Goal: Task Accomplishment & Management: Manage account settings

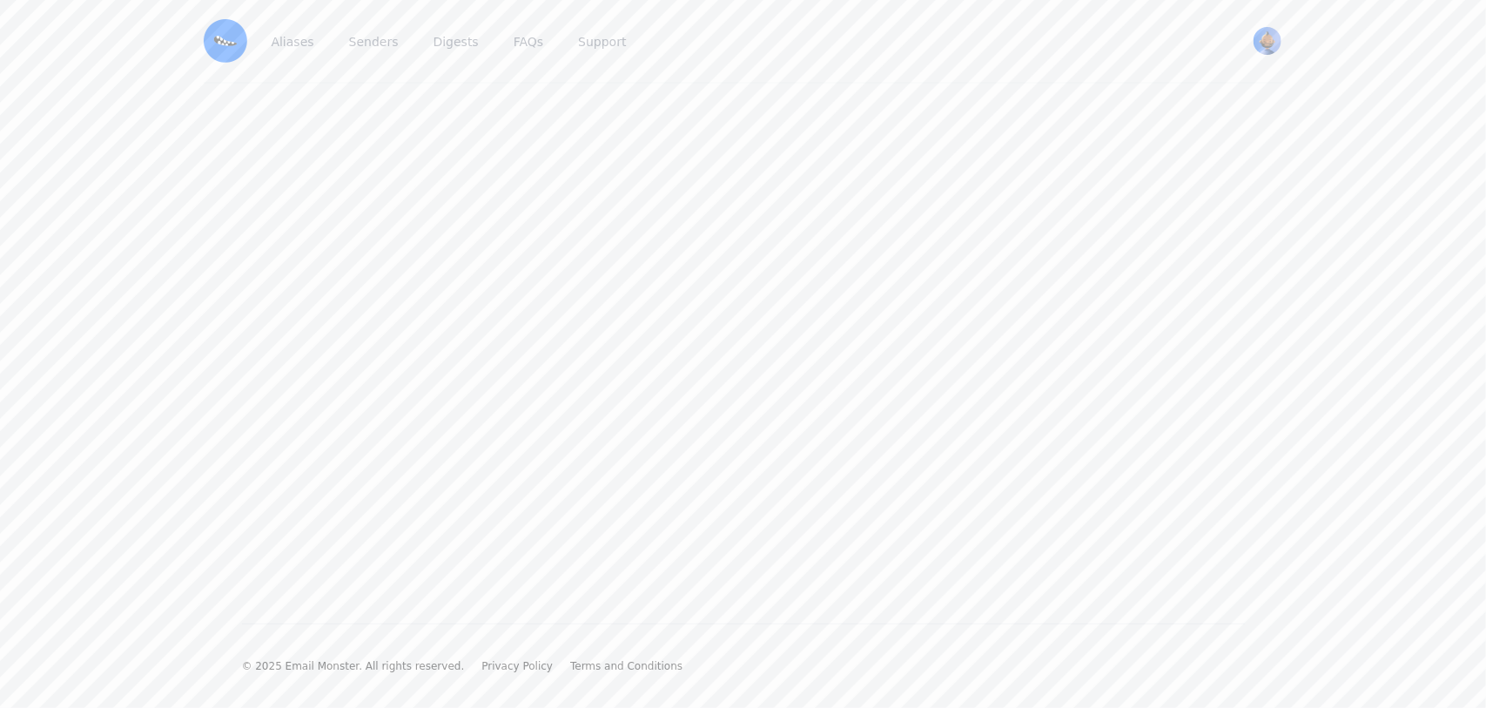
click at [235, 44] on img at bounding box center [226, 41] width 44 height 44
click at [1259, 41] on img "User menu" at bounding box center [1267, 41] width 28 height 28
click at [1137, 98] on link "beebe View Profile" at bounding box center [1185, 98] width 193 height 57
drag, startPoint x: 863, startPoint y: 316, endPoint x: 827, endPoint y: 316, distance: 35.7
click at [827, 316] on main at bounding box center [743, 326] width 1486 height 484
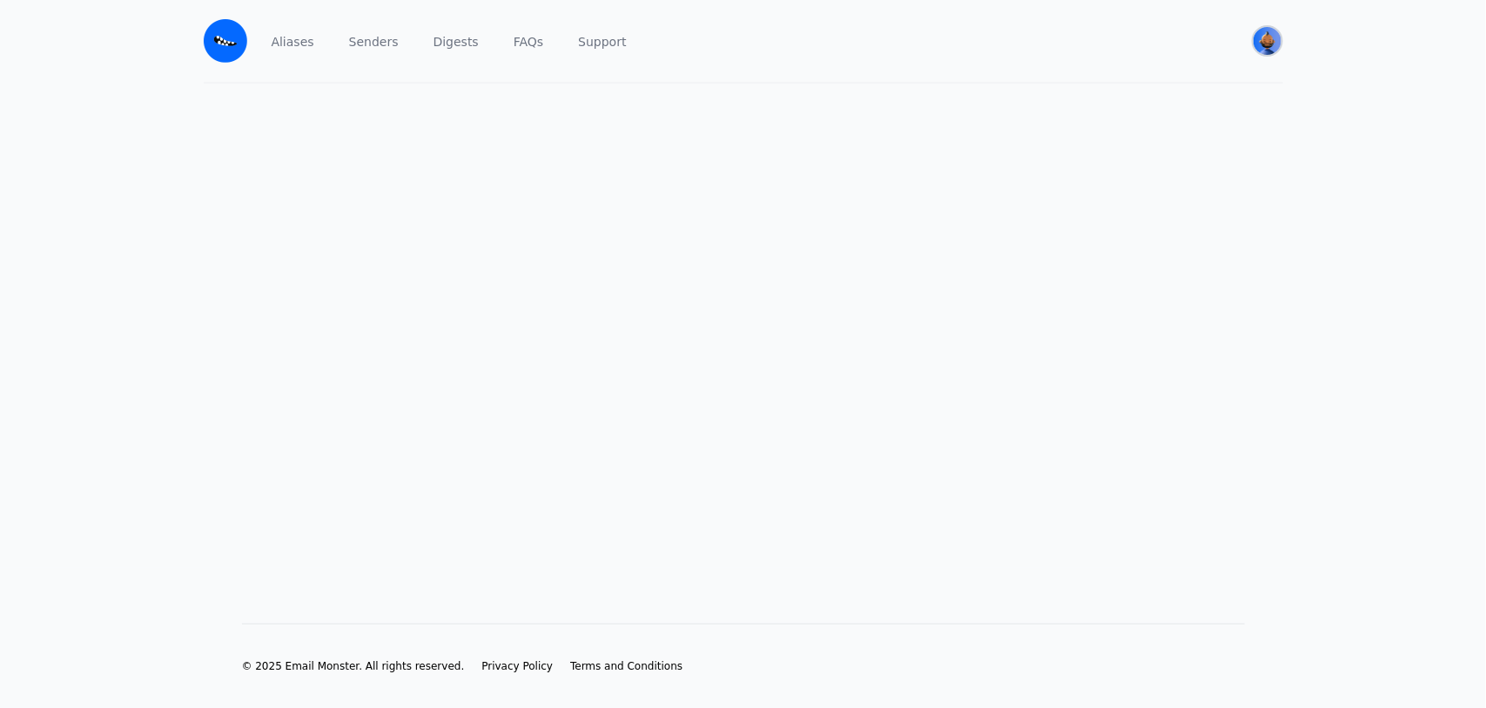
click at [1258, 40] on img "User menu" at bounding box center [1267, 41] width 28 height 28
click at [1175, 87] on span "[PERSON_NAME]" at bounding box center [1185, 89] width 165 height 16
drag, startPoint x: 811, startPoint y: 314, endPoint x: 515, endPoint y: 309, distance: 296.0
click at [1265, 36] on img "User menu" at bounding box center [1267, 41] width 28 height 28
click at [1169, 83] on span "[PERSON_NAME]" at bounding box center [1185, 89] width 165 height 16
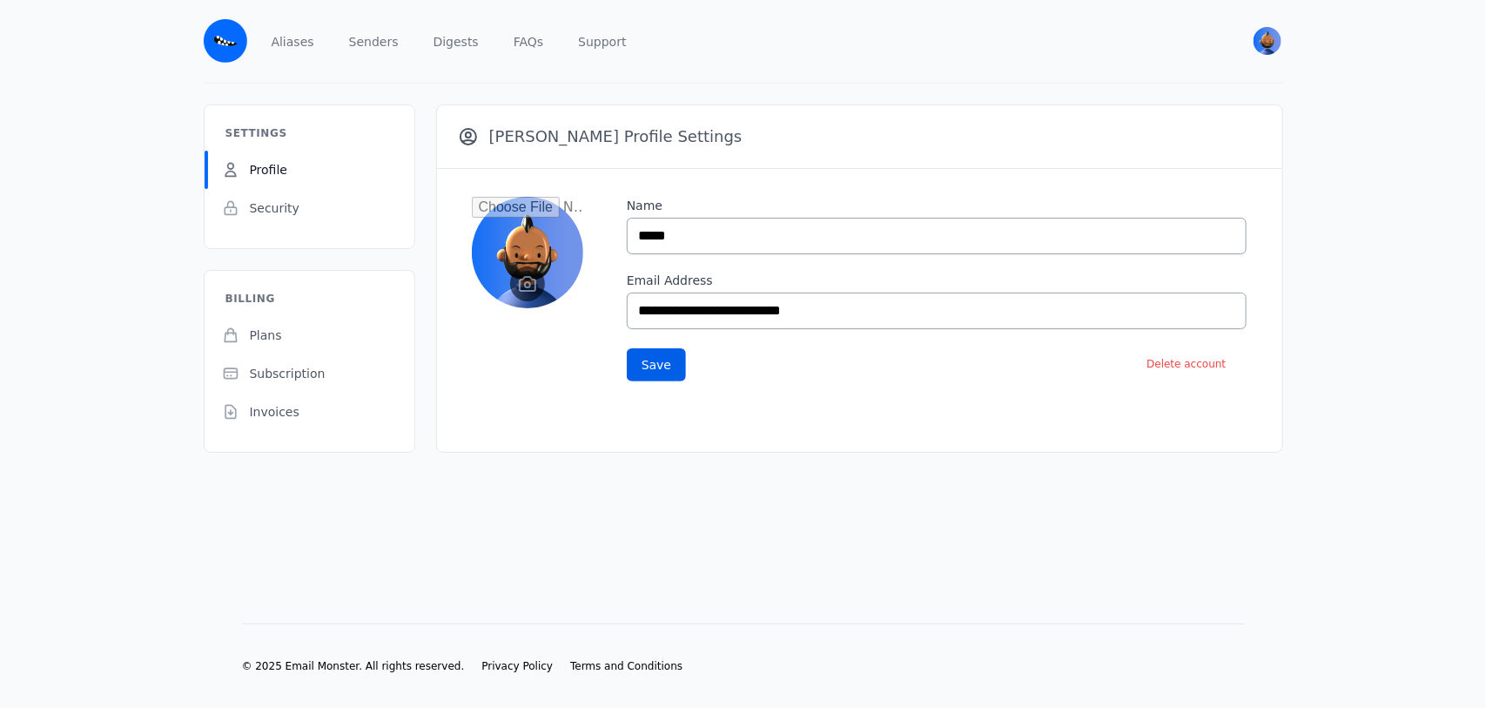
drag, startPoint x: 709, startPoint y: 312, endPoint x: 506, endPoint y: 310, distance: 203.7
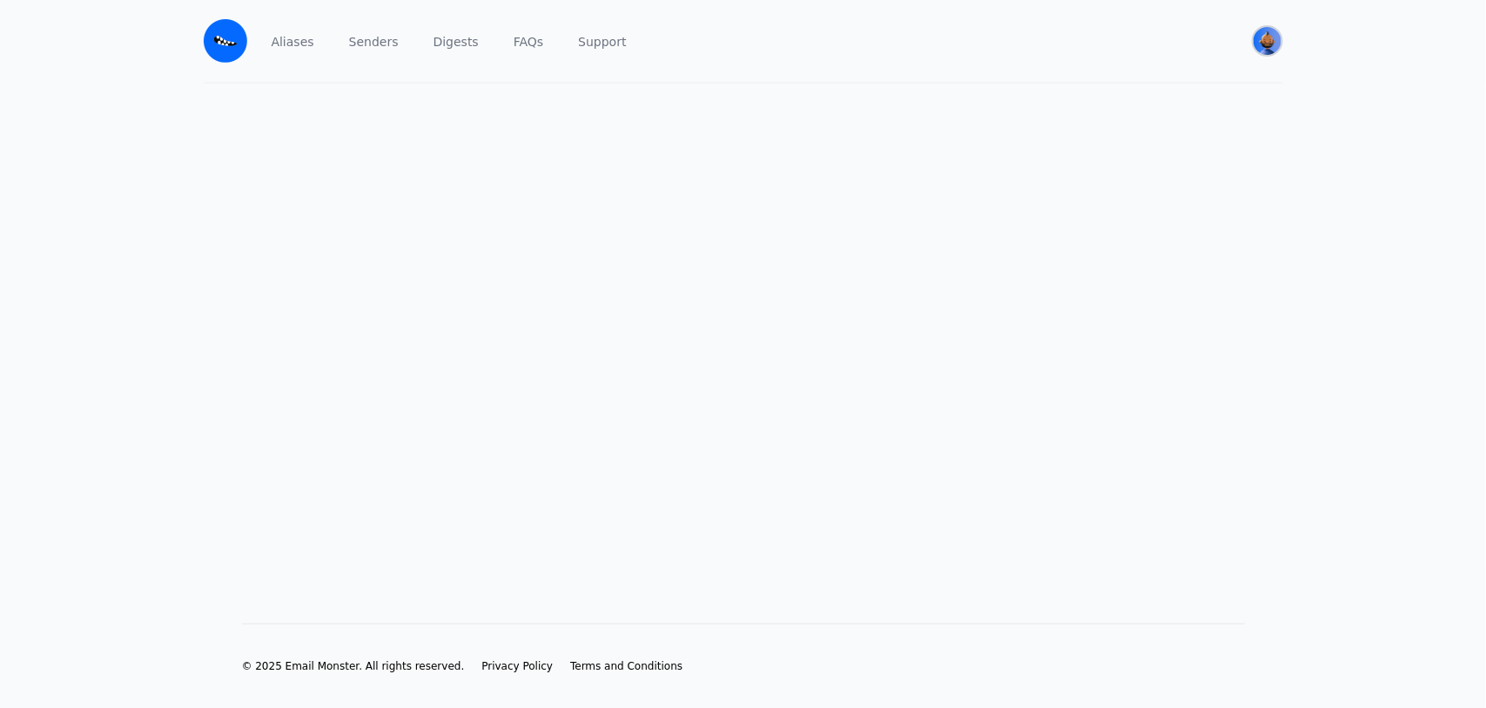
click at [1266, 40] on img "User menu" at bounding box center [1267, 41] width 28 height 28
click at [1136, 110] on span "View Profile" at bounding box center [1133, 108] width 61 height 12
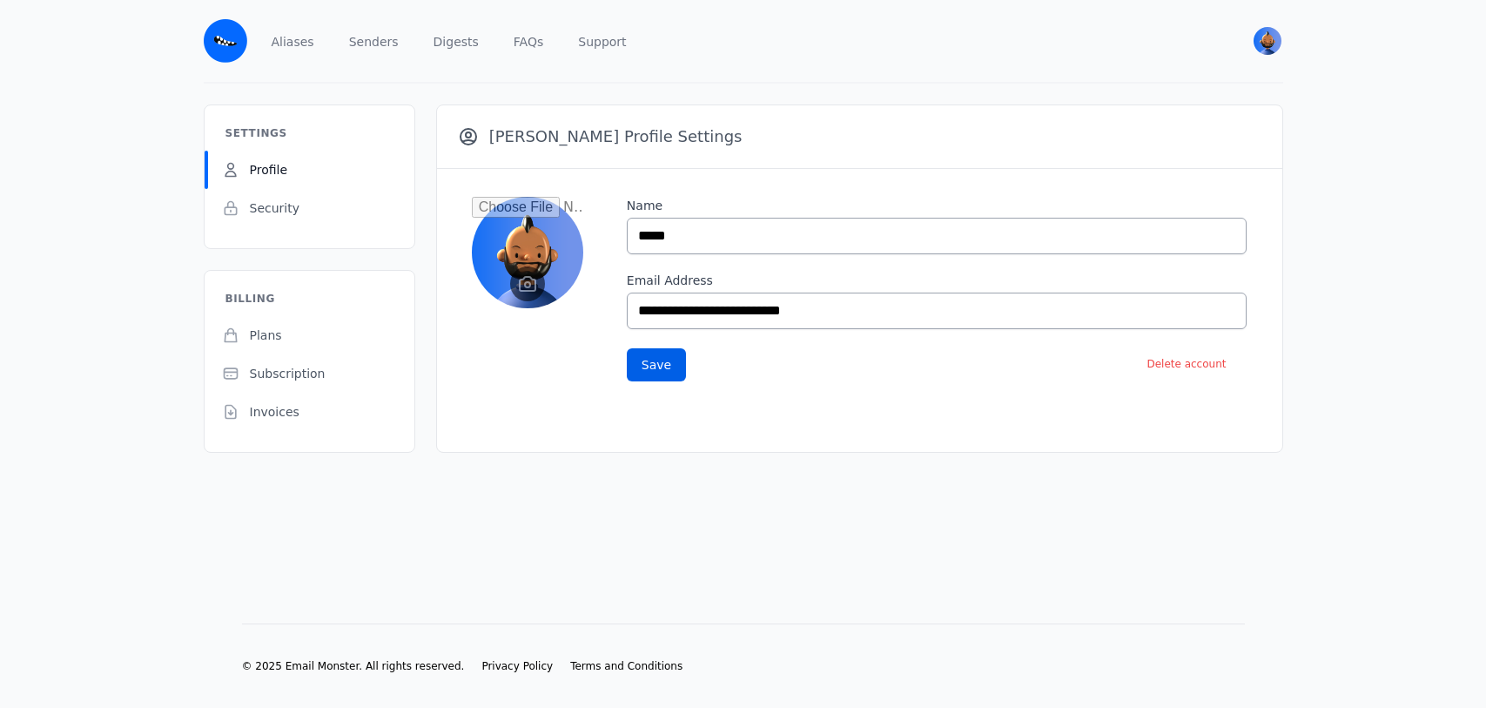
click at [349, 333] on div "**********" at bounding box center [743, 278] width 1114 height 348
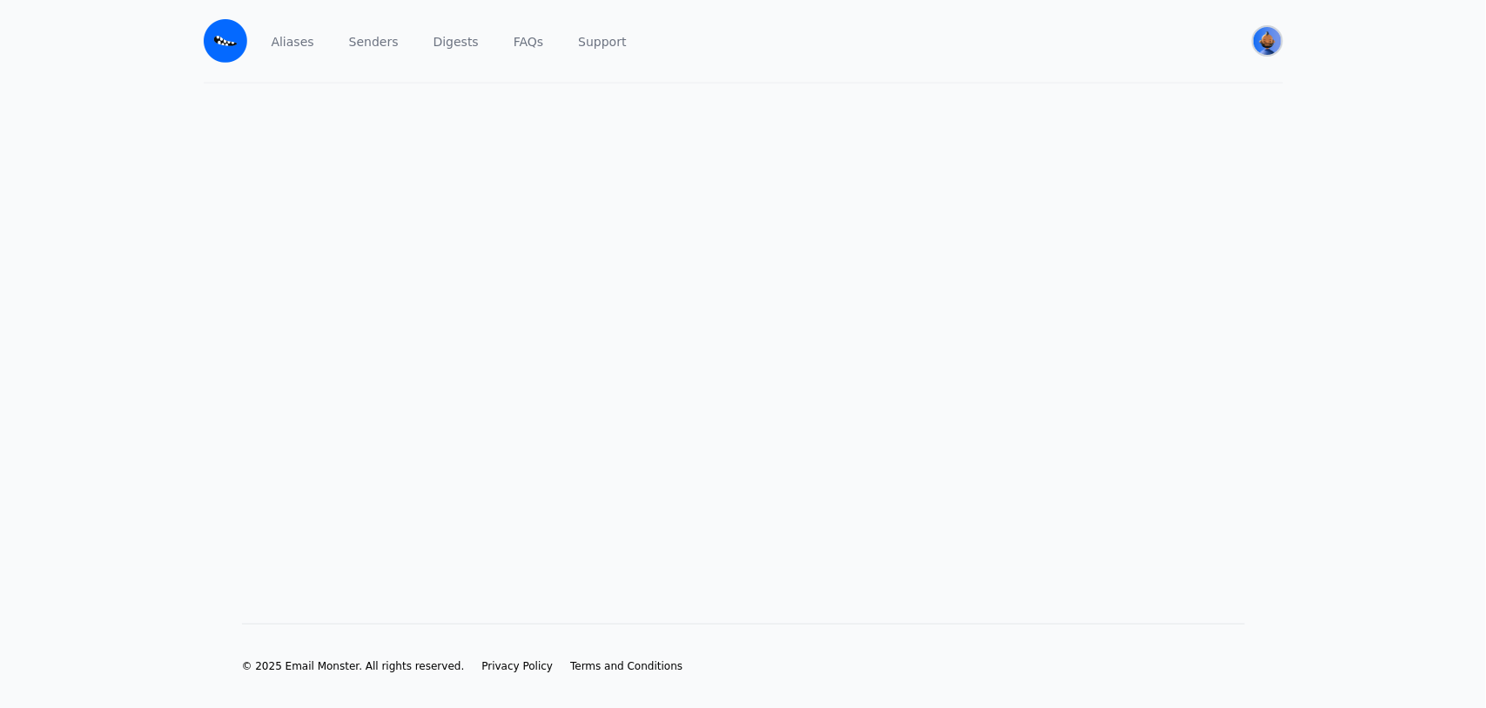
click at [1253, 37] on img "User menu" at bounding box center [1267, 41] width 28 height 28
click at [1116, 185] on link "Security" at bounding box center [1185, 179] width 193 height 31
click at [1262, 44] on img "User menu" at bounding box center [1267, 41] width 28 height 28
click at [1138, 90] on span "[PERSON_NAME]" at bounding box center [1185, 89] width 165 height 16
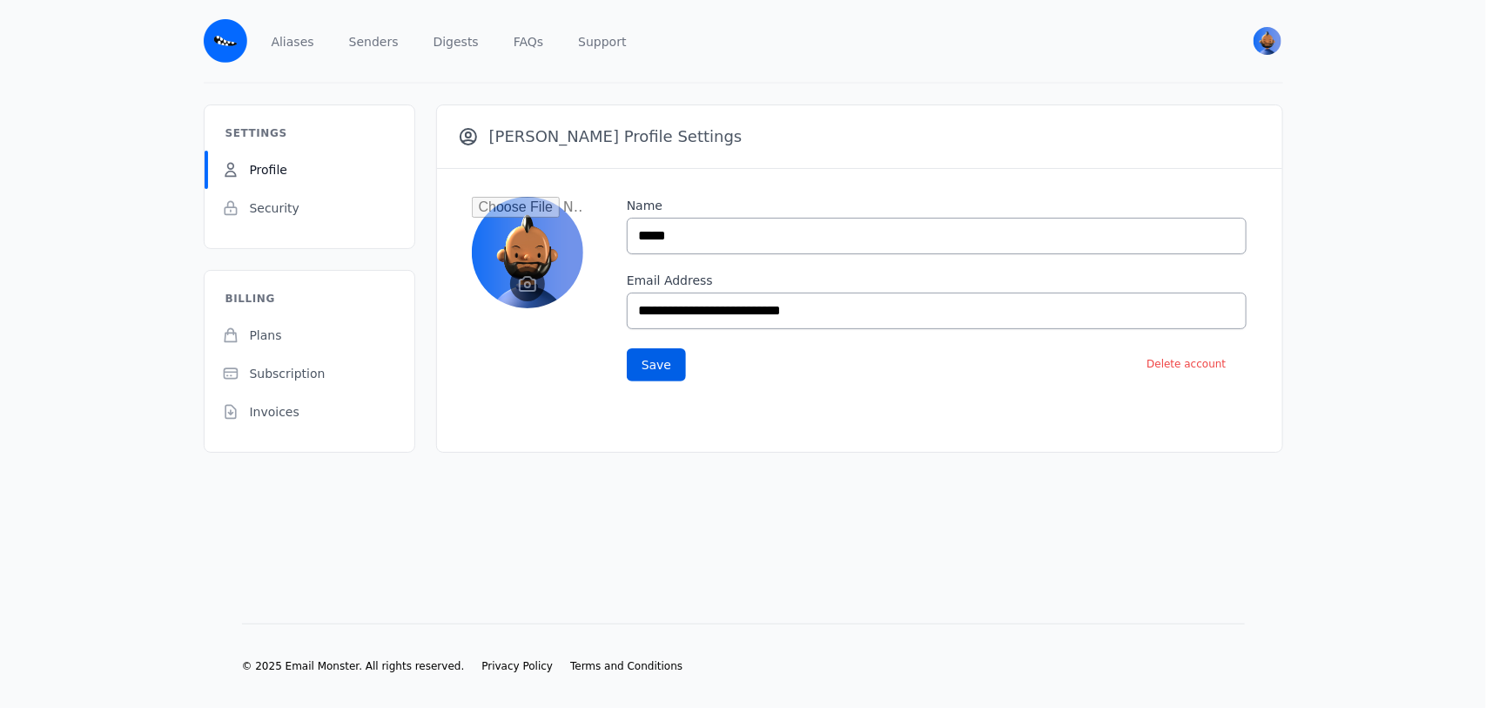
click at [381, 310] on div "**********" at bounding box center [743, 278] width 1114 height 348
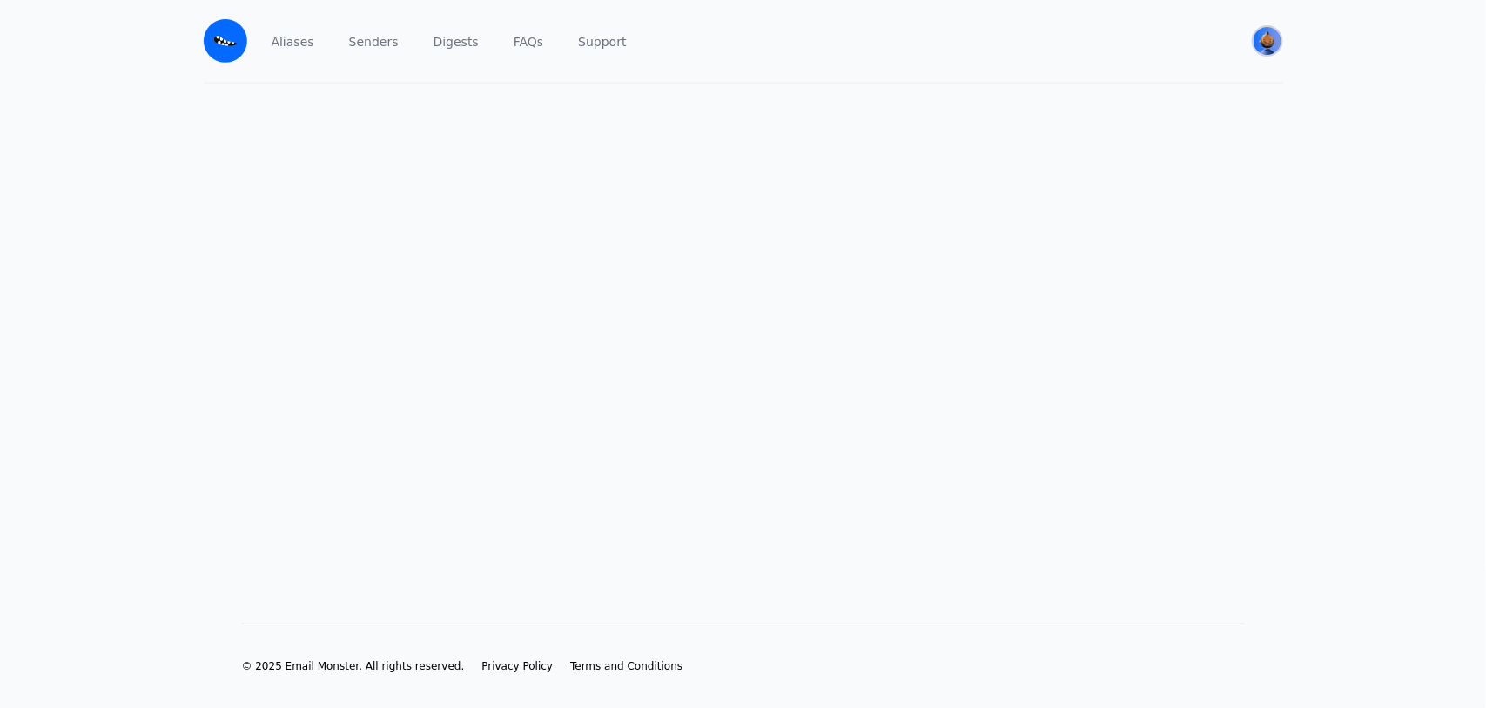
click at [1253, 41] on img "User menu" at bounding box center [1267, 41] width 28 height 28
click at [1163, 107] on link "[PERSON_NAME] View Profile" at bounding box center [1185, 98] width 193 height 57
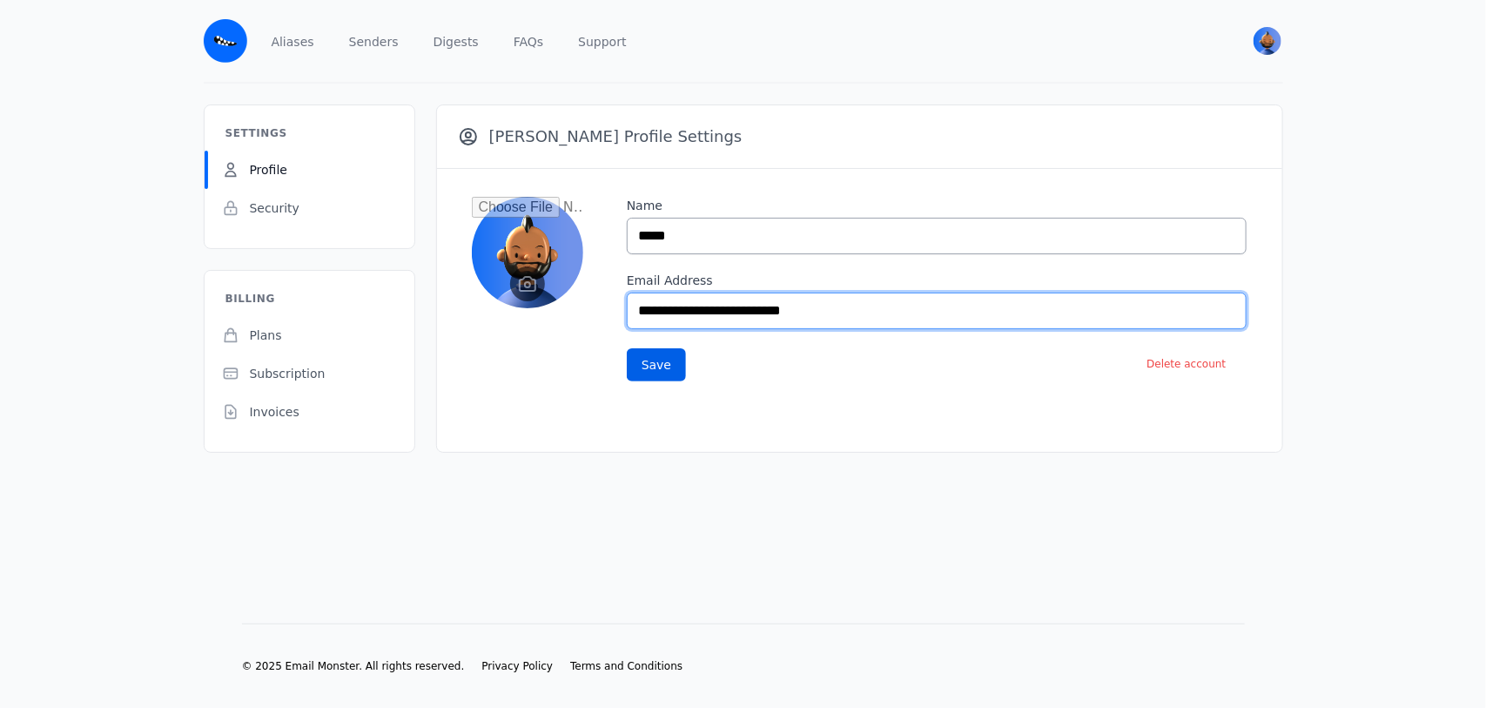
drag, startPoint x: 854, startPoint y: 318, endPoint x: 561, endPoint y: 318, distance: 292.4
click at [561, 318] on div "**********" at bounding box center [859, 289] width 845 height 240
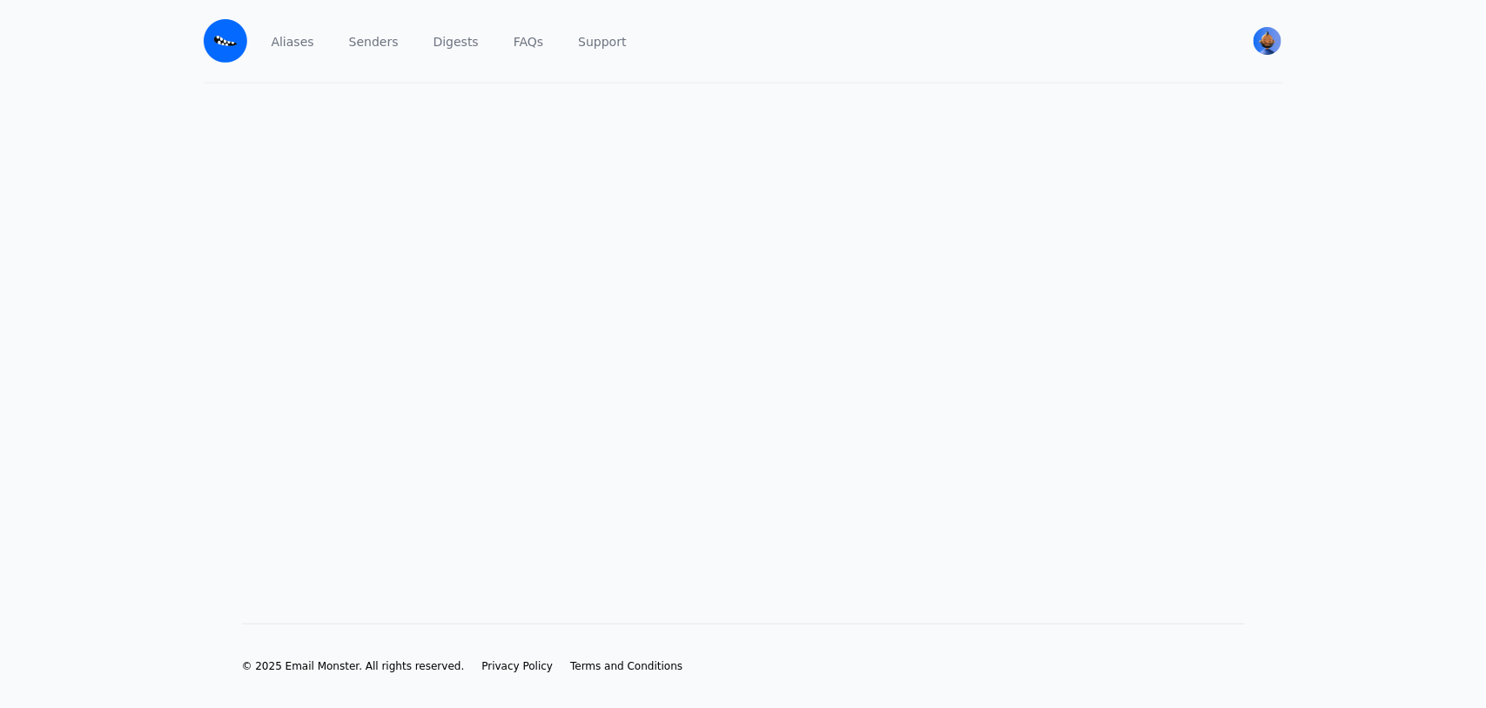
click at [632, 158] on main at bounding box center [743, 326] width 1486 height 484
click at [1268, 36] on img "User menu" at bounding box center [1267, 41] width 28 height 28
click at [314, 44] on div "Aliases Senders Digests FAQs Support" at bounding box center [744, 41] width 952 height 82
click at [296, 44] on link "Aliases" at bounding box center [293, 41] width 50 height 82
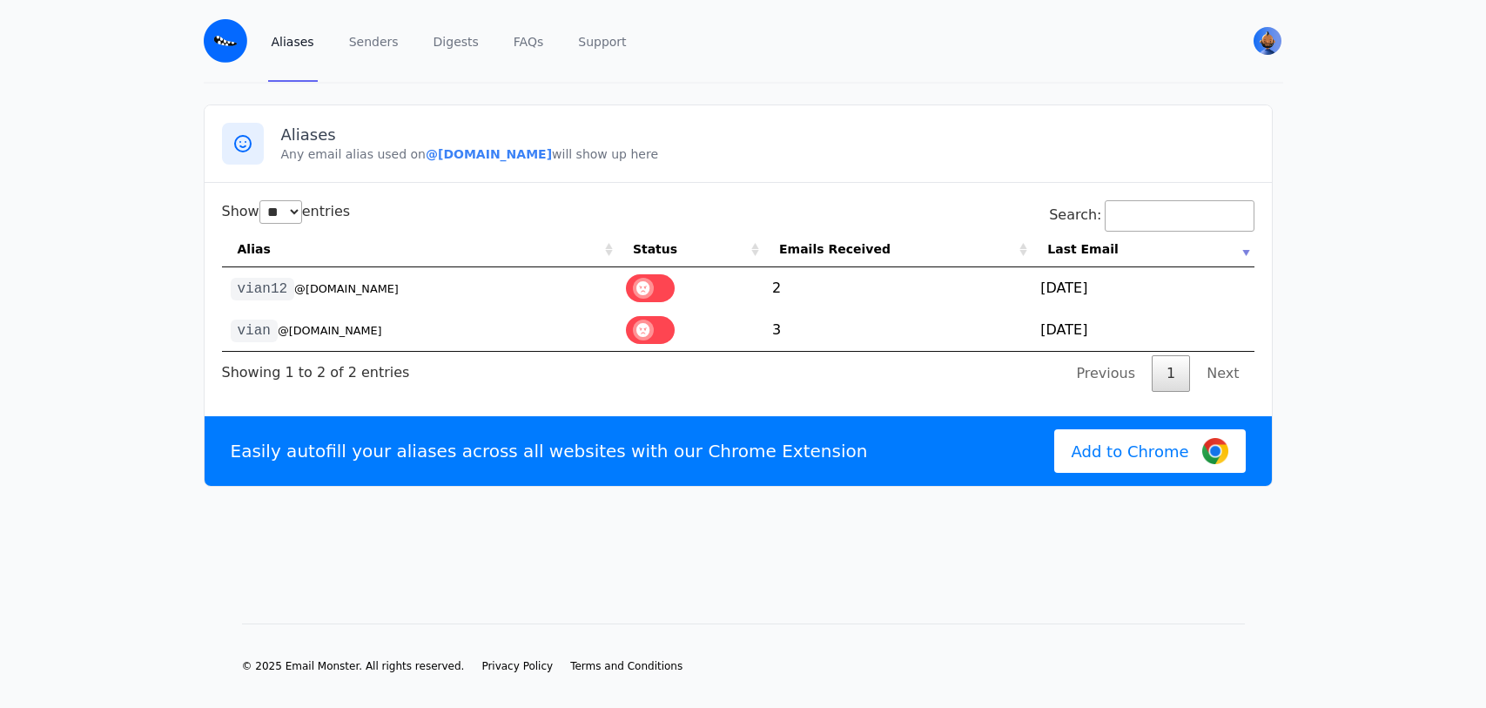
select select "**"
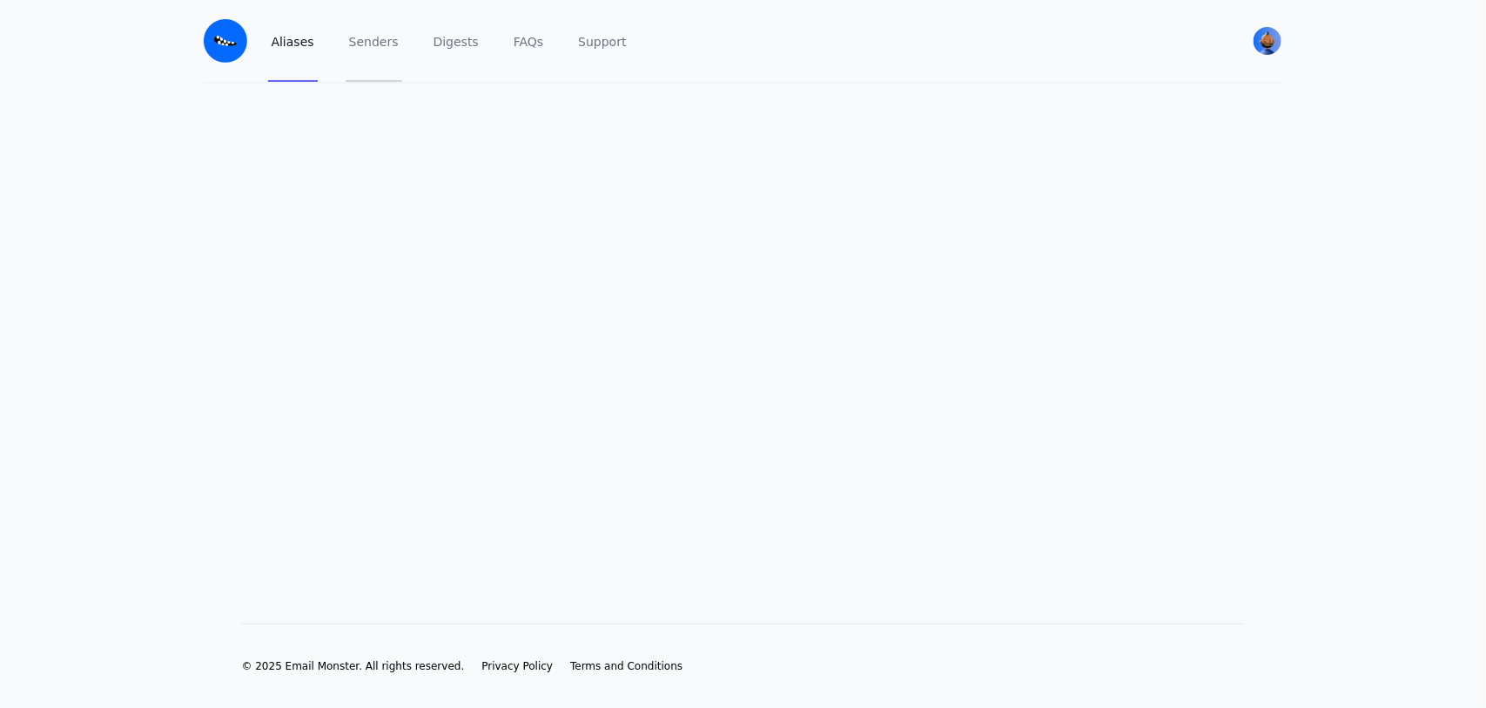
click at [349, 44] on link "Senders" at bounding box center [374, 41] width 57 height 82
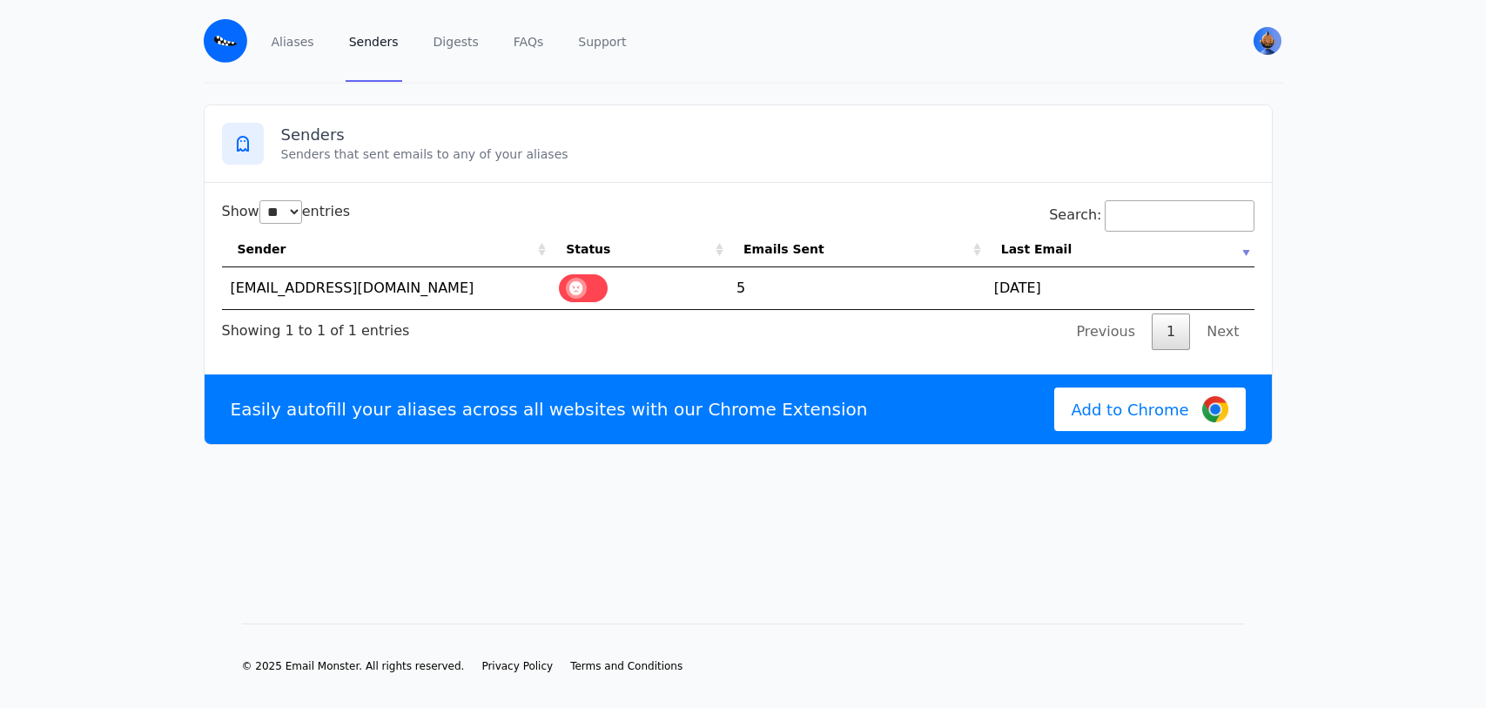
select select "**"
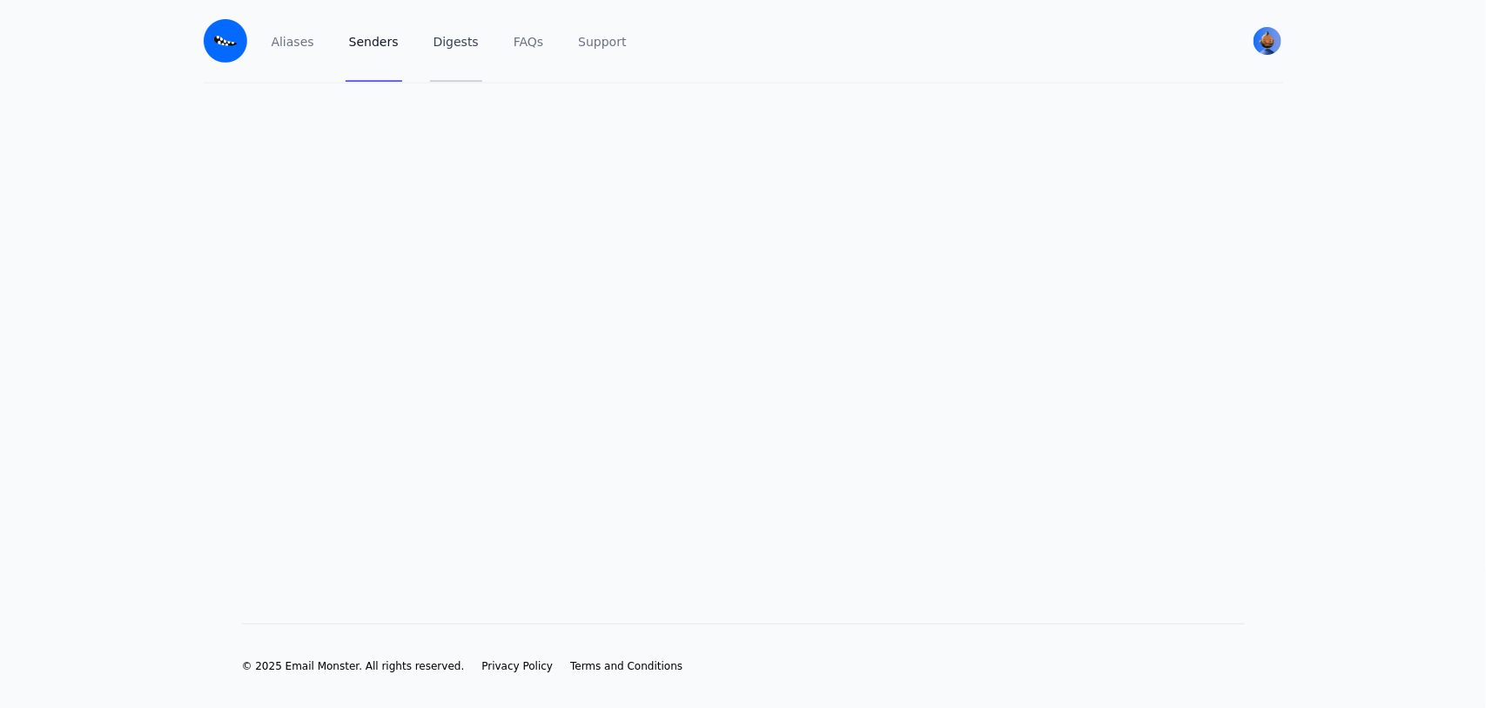
click at [430, 49] on link "Digests" at bounding box center [456, 41] width 52 height 82
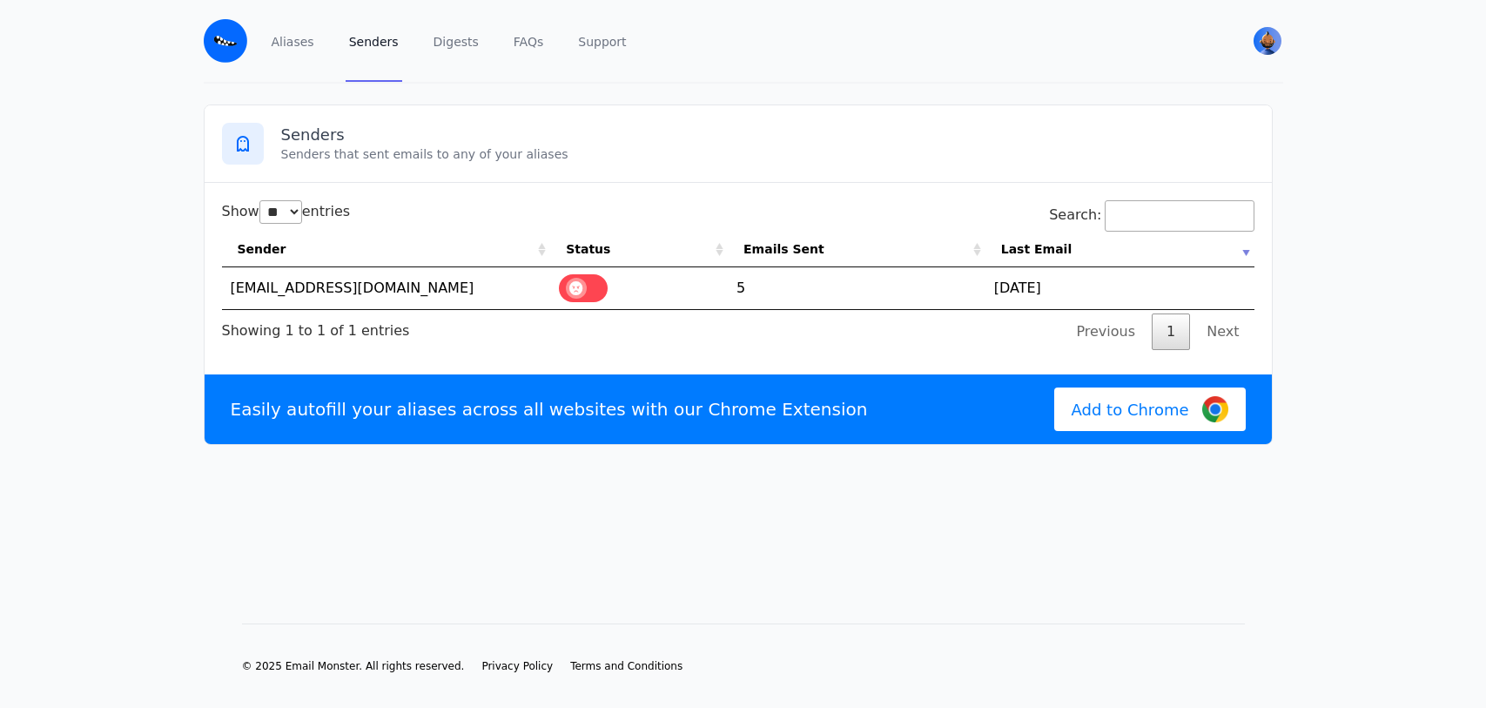
select select "**"
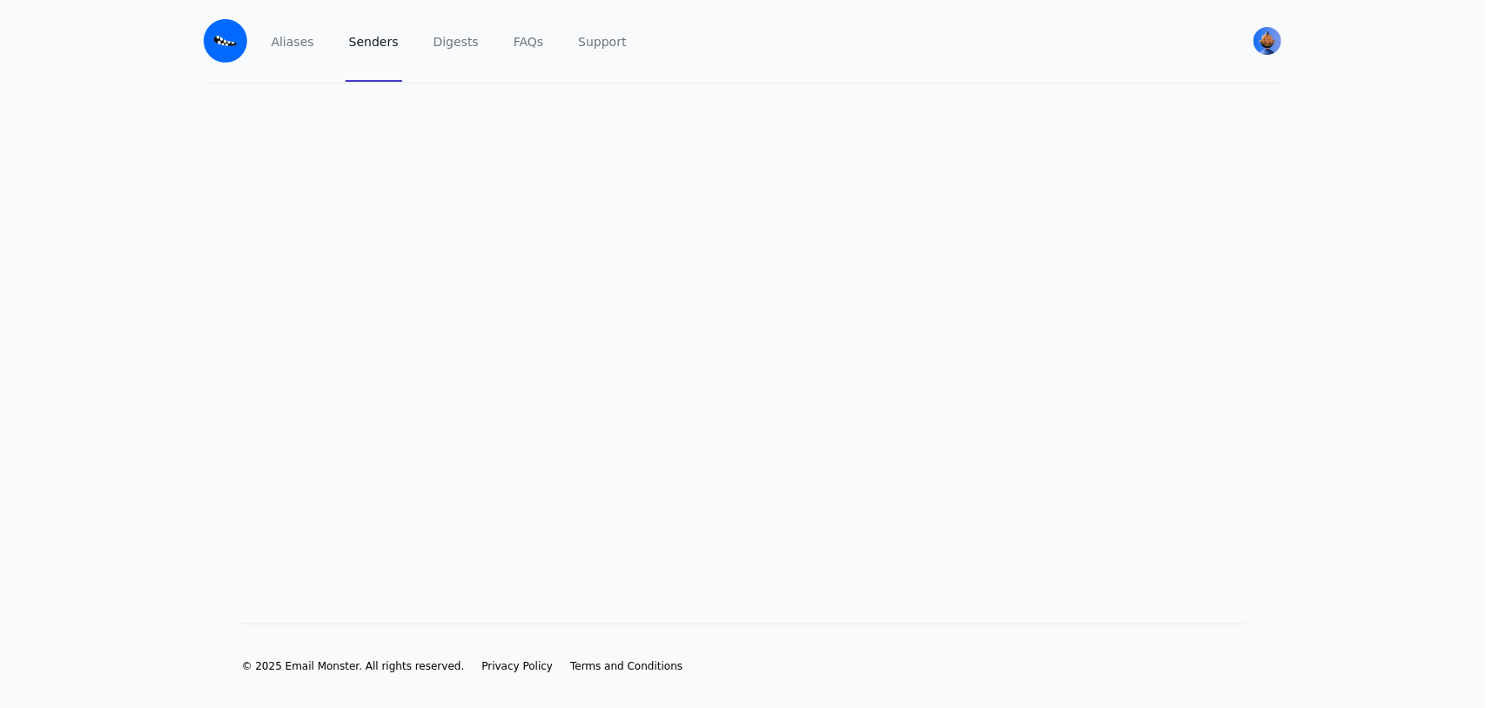
click at [362, 49] on link "Senders" at bounding box center [374, 41] width 57 height 82
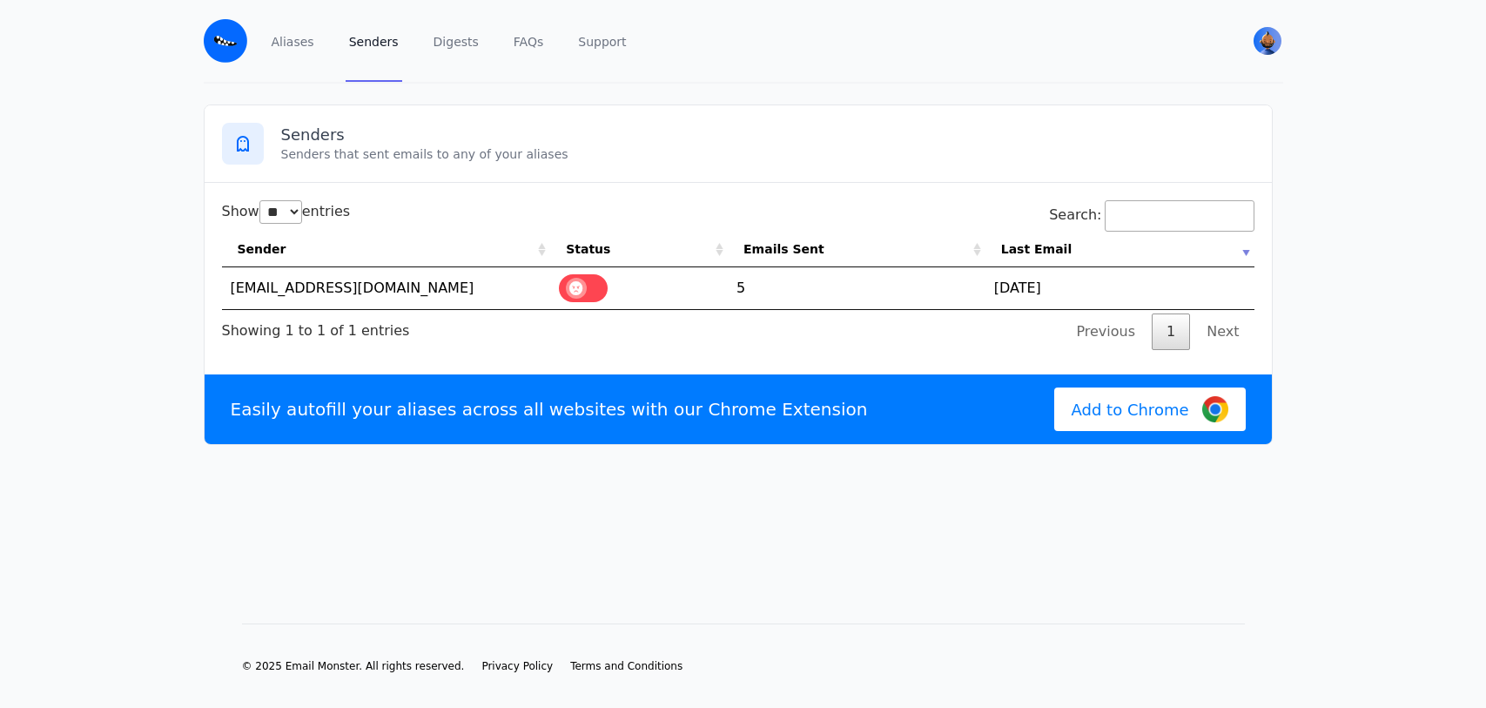
select select "**"
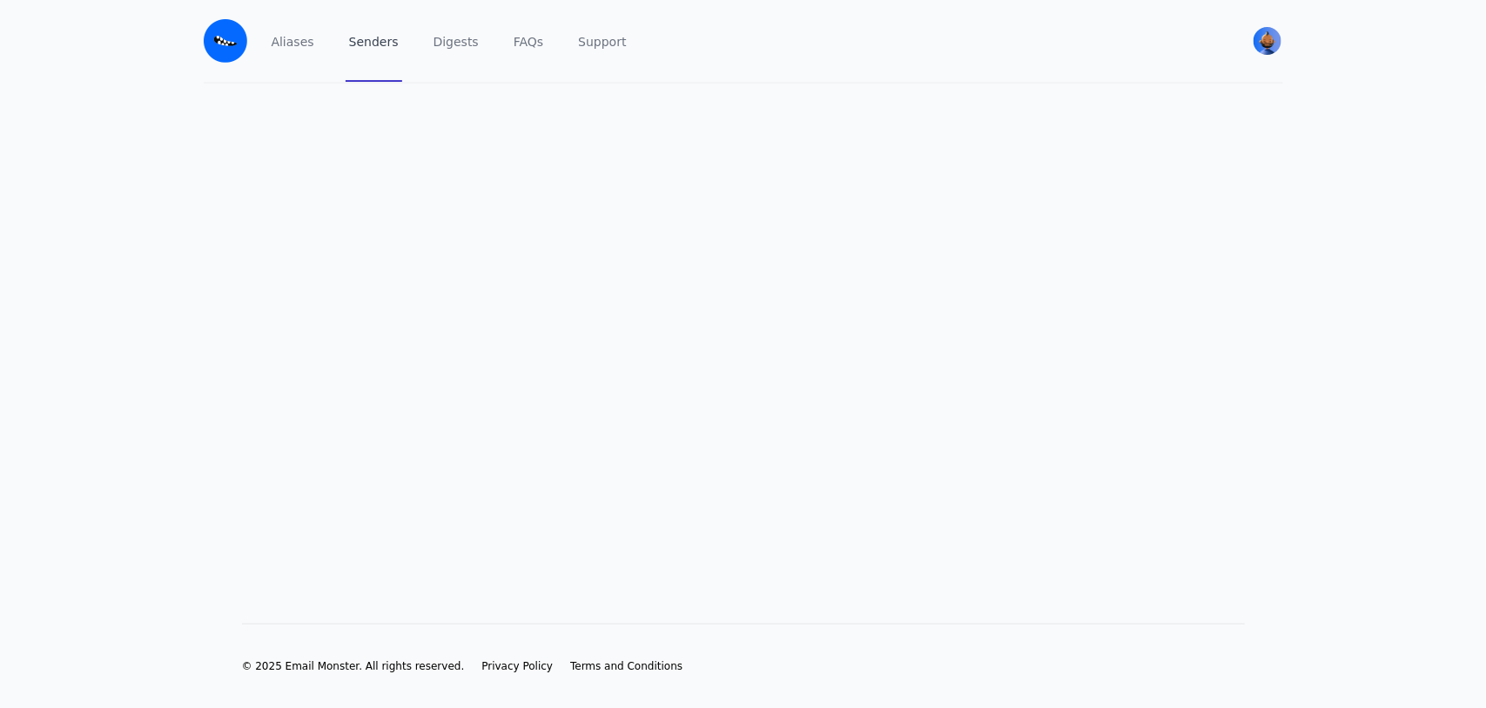
click at [357, 39] on link "Senders" at bounding box center [374, 41] width 57 height 82
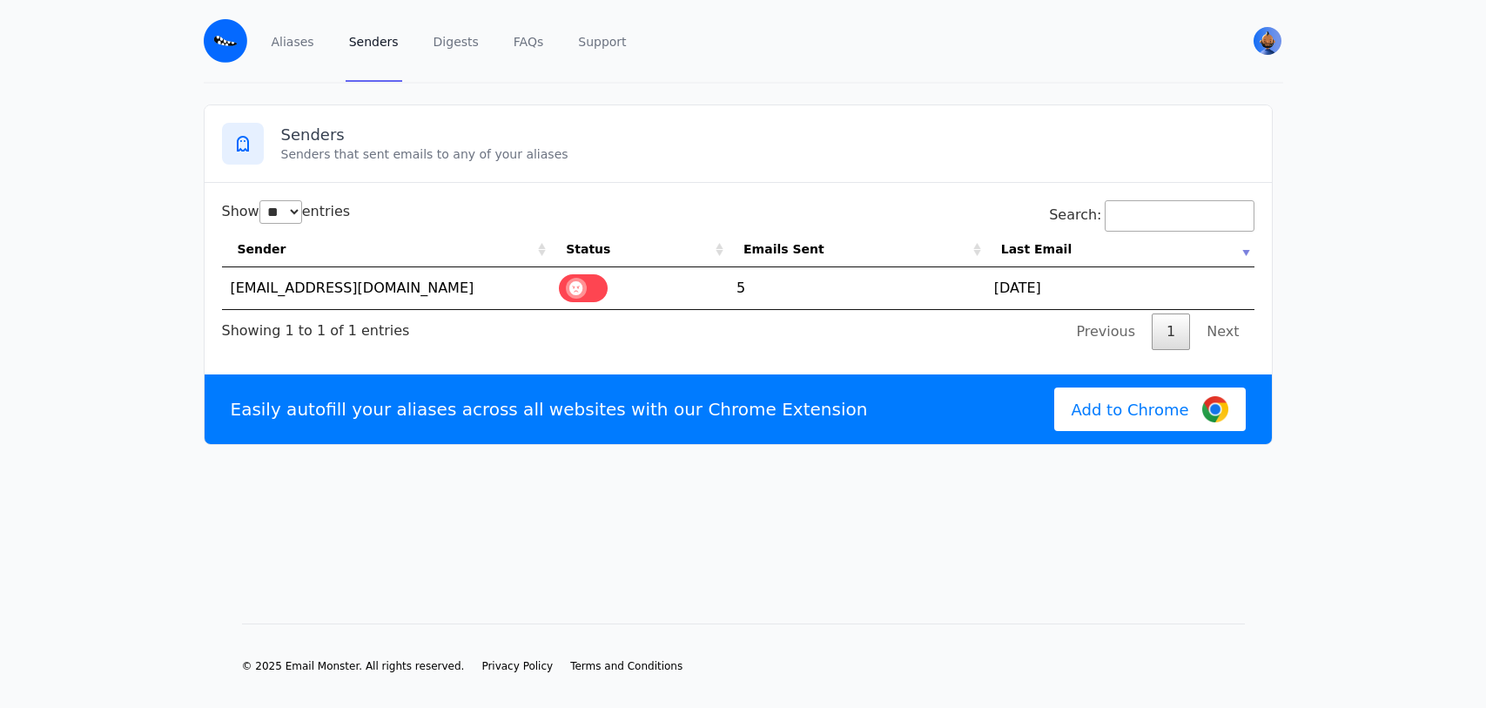
select select "**"
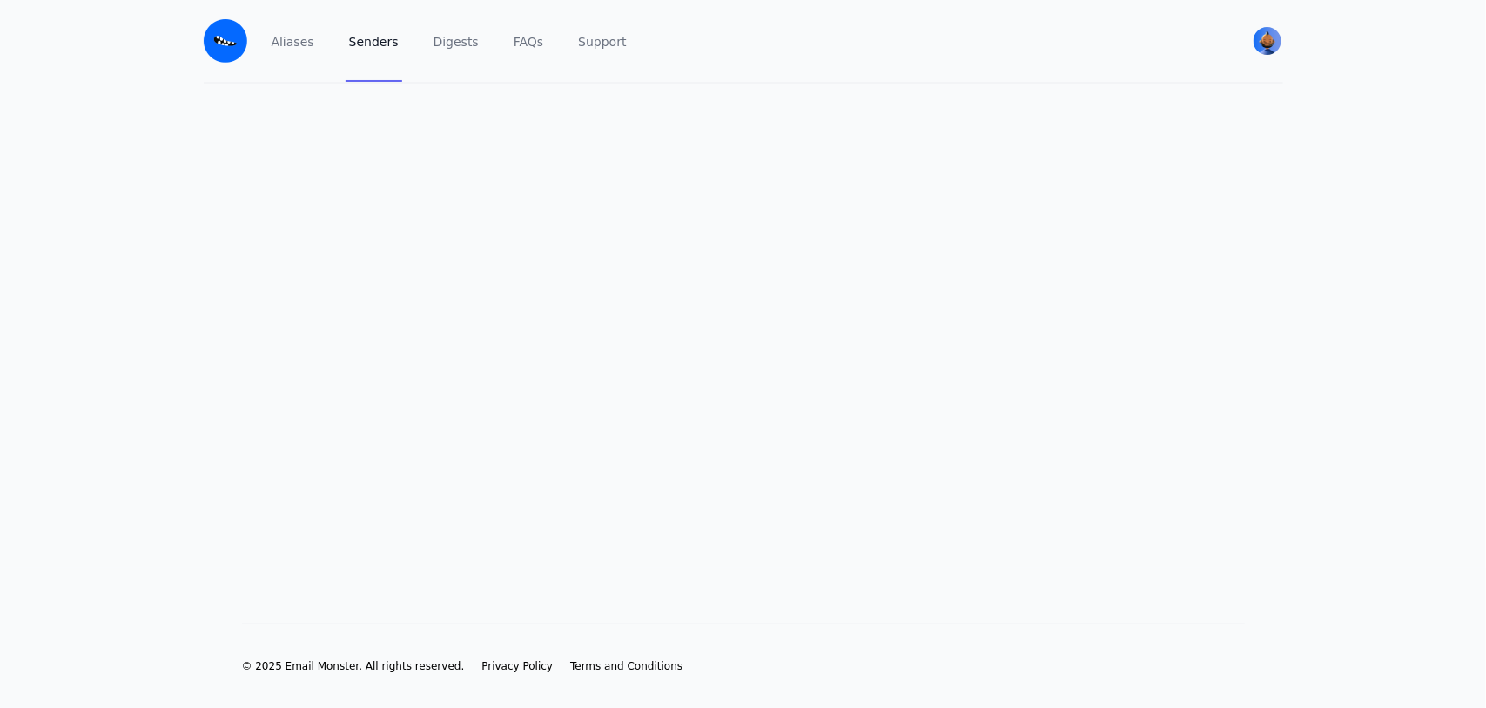
click at [231, 44] on img at bounding box center [226, 41] width 44 height 44
click at [237, 44] on img at bounding box center [226, 41] width 44 height 44
click at [1281, 46] on button "User menu" at bounding box center [1267, 40] width 31 height 31
click at [1138, 94] on span "[PERSON_NAME]" at bounding box center [1185, 89] width 165 height 16
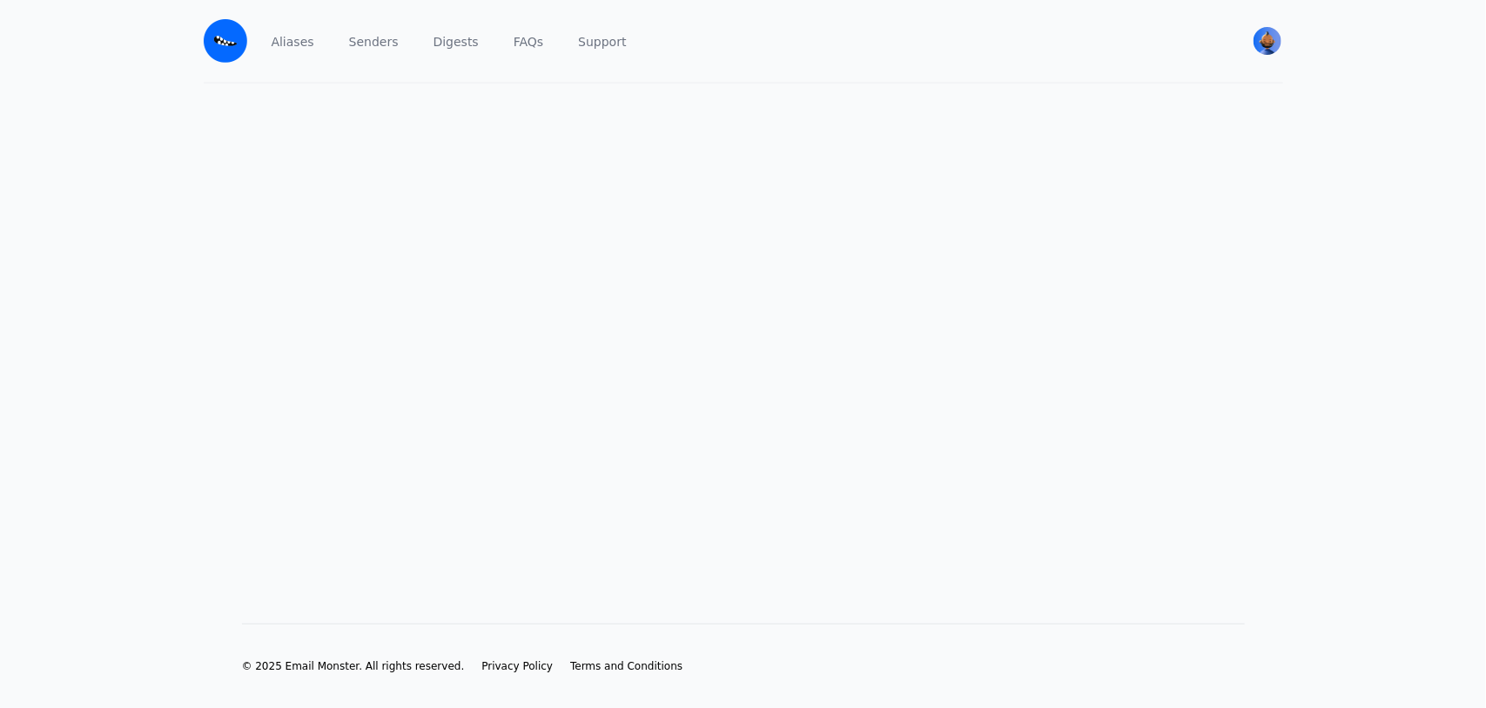
drag, startPoint x: 919, startPoint y: 299, endPoint x: 481, endPoint y: 298, distance: 437.8
click at [481, 301] on main at bounding box center [743, 326] width 1486 height 484
click at [1249, 48] on div "[PERSON_NAME] View Profile Free Security Pricing Sign out" at bounding box center [1262, 41] width 42 height 82
click at [1262, 44] on img "User menu" at bounding box center [1267, 41] width 28 height 28
click at [1172, 97] on link "[PERSON_NAME] View Profile" at bounding box center [1185, 98] width 193 height 57
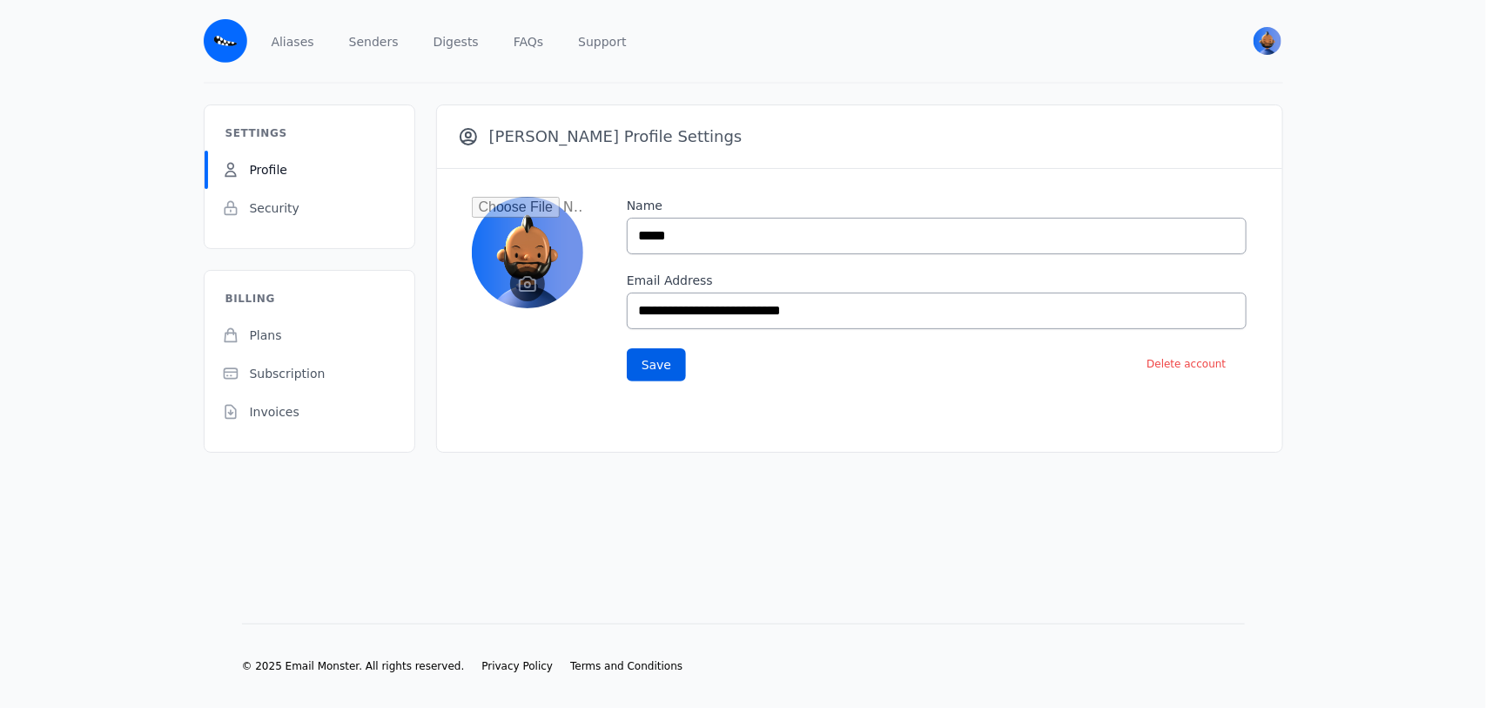
drag, startPoint x: 851, startPoint y: 319, endPoint x: 489, endPoint y: 299, distance: 362.6
